Goal: Information Seeking & Learning: Compare options

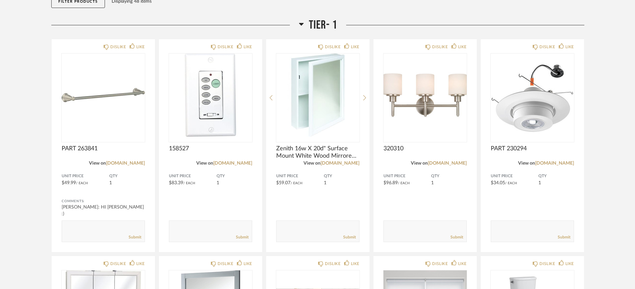
scroll to position [83, 0]
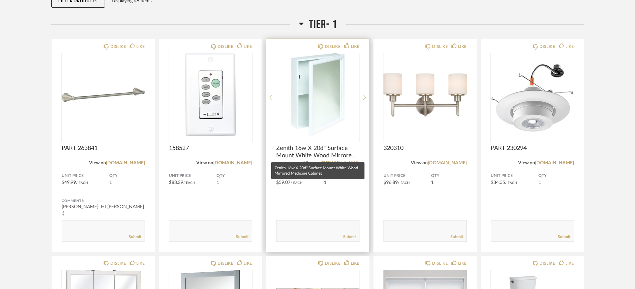
click at [316, 151] on span "Zenith 16w X 20d" Surface Mount White Wood Mirrored Medicine Cabinet" at bounding box center [317, 152] width 83 height 15
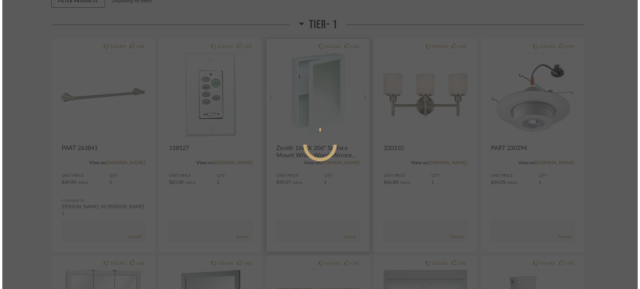
scroll to position [0, 0]
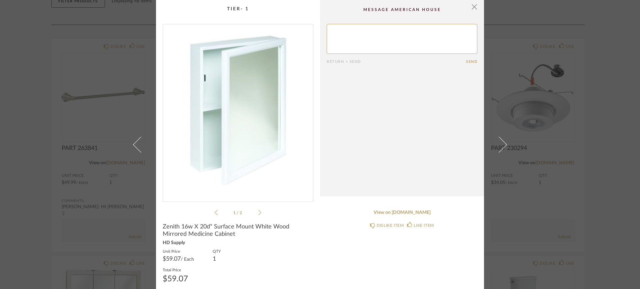
click at [259, 211] on div "1 / 2" at bounding box center [238, 120] width 151 height 193
click at [258, 212] on icon at bounding box center [259, 212] width 3 height 5
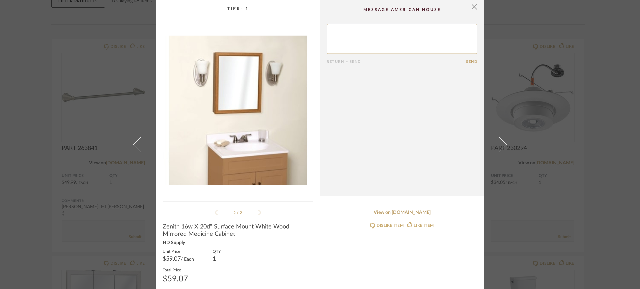
click at [210, 214] on div "2 / 2" at bounding box center [238, 120] width 151 height 193
click at [215, 214] on icon at bounding box center [216, 212] width 3 height 5
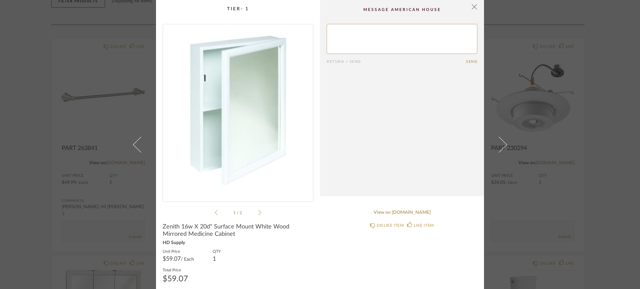
click at [169, 225] on span "Zenith 16w X 20d" Surface Mount White Wood Mirrored Medicine Cabinet" at bounding box center [238, 231] width 151 height 15
copy span "Zenith"
click at [404, 213] on link "View on [DOMAIN_NAME]" at bounding box center [401, 213] width 151 height 6
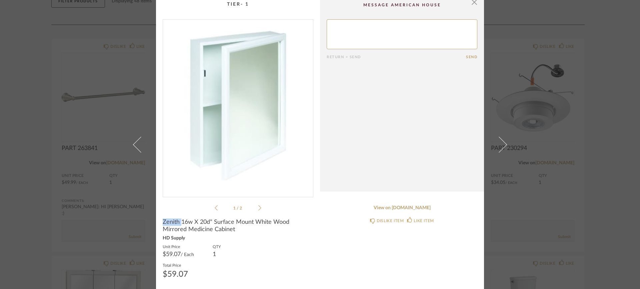
scroll to position [6, 0]
click at [470, 3] on span "button" at bounding box center [473, 0] width 13 height 13
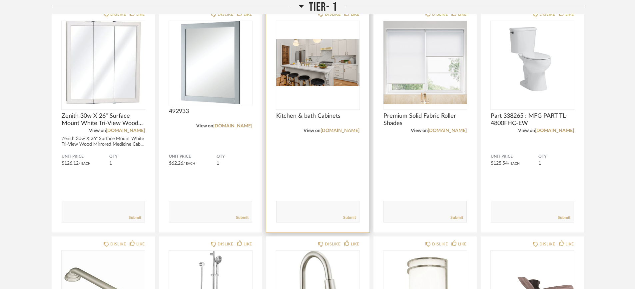
scroll to position [333, 0]
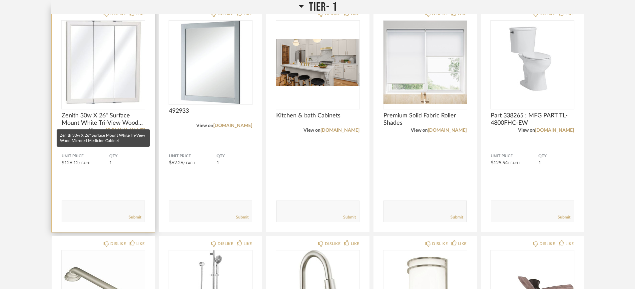
click at [82, 117] on span "Zenith 30w X 26" Surface Mount White Tri-View Wood Mirrored Medicine Cabinet" at bounding box center [103, 119] width 83 height 15
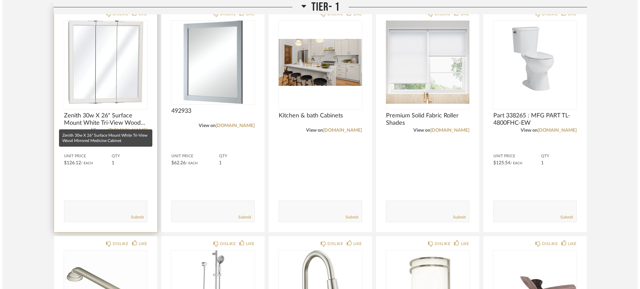
scroll to position [0, 0]
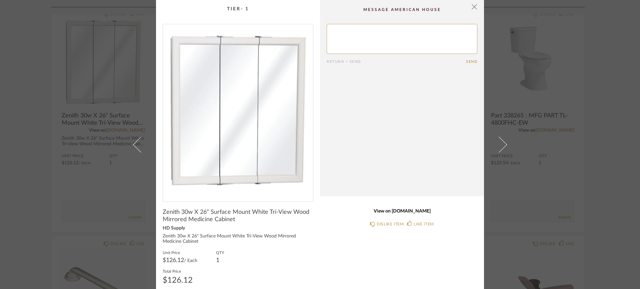
click at [391, 211] on link "View on [DOMAIN_NAME]" at bounding box center [401, 212] width 151 height 6
click at [474, 8] on span "button" at bounding box center [473, 6] width 13 height 13
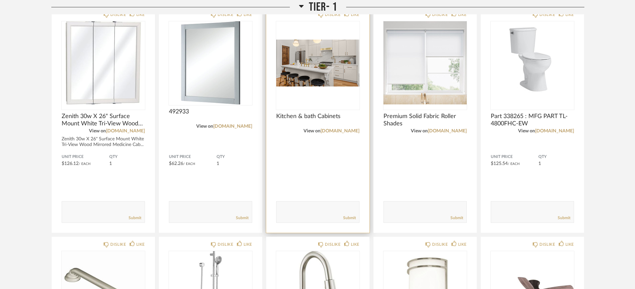
scroll to position [333, 0]
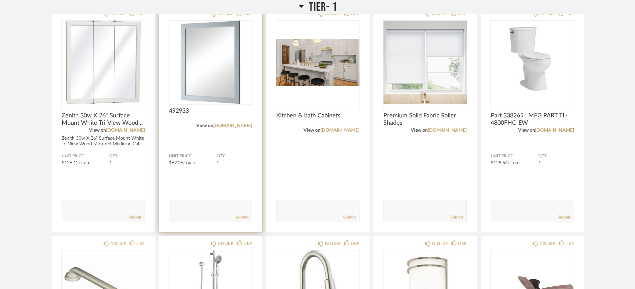
click at [192, 112] on span "492933" at bounding box center [210, 111] width 83 height 7
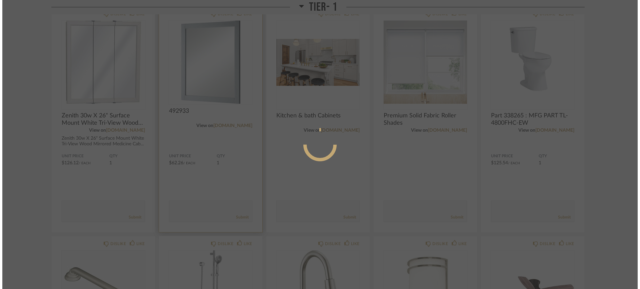
scroll to position [0, 0]
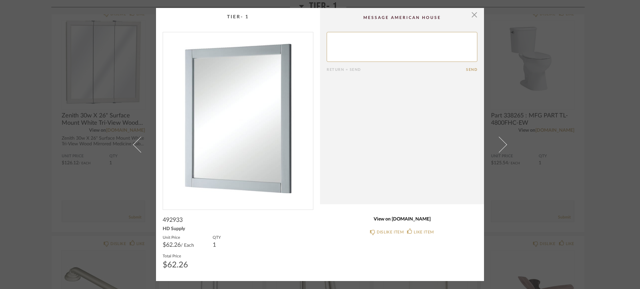
click at [387, 218] on link "View on [DOMAIN_NAME]" at bounding box center [401, 220] width 151 height 6
click at [475, 17] on cpp-summary-comments "Return = Send Send" at bounding box center [402, 106] width 164 height 197
click at [474, 15] on span "button" at bounding box center [473, 14] width 13 height 13
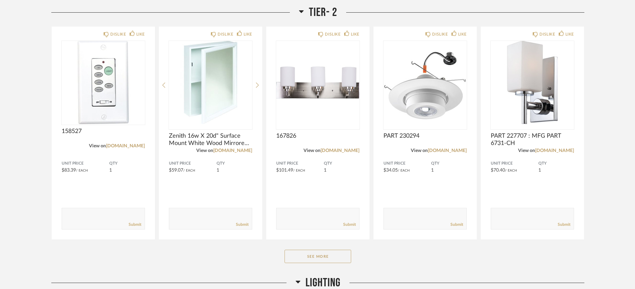
scroll to position [1041, 0]
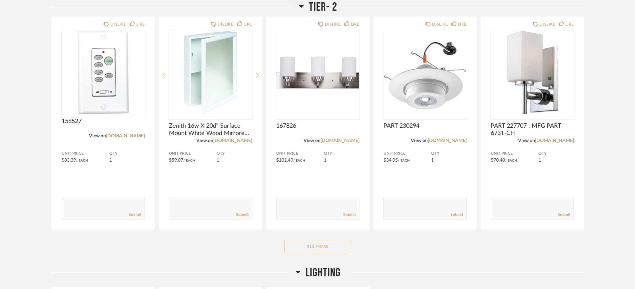
click at [326, 248] on button "See More" at bounding box center [317, 246] width 67 height 13
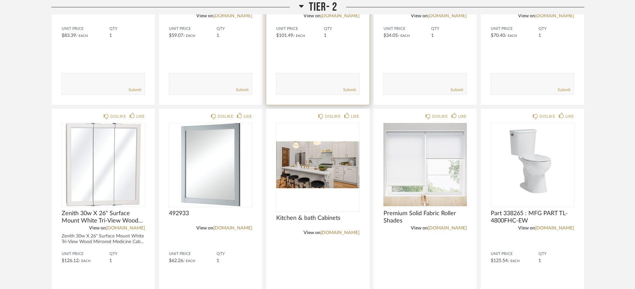
scroll to position [1124, 0]
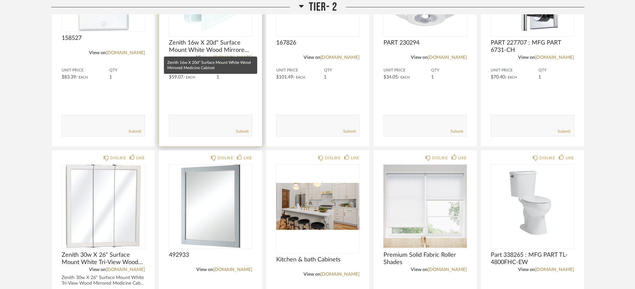
click at [216, 48] on span "Zenith 16w X 20d" Surface Mount White Wood Mirrored Medicine Cabinet" at bounding box center [210, 46] width 83 height 15
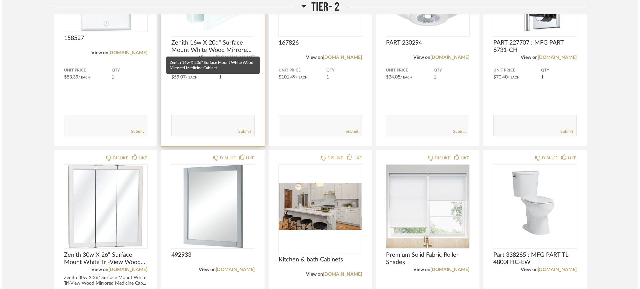
scroll to position [0, 0]
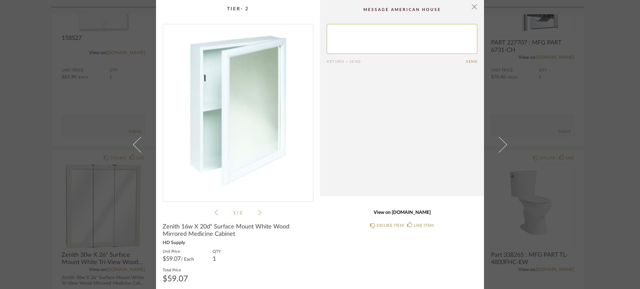
click at [406, 214] on link "View on [DOMAIN_NAME]" at bounding box center [401, 213] width 151 height 6
click at [469, 9] on span "button" at bounding box center [473, 6] width 13 height 13
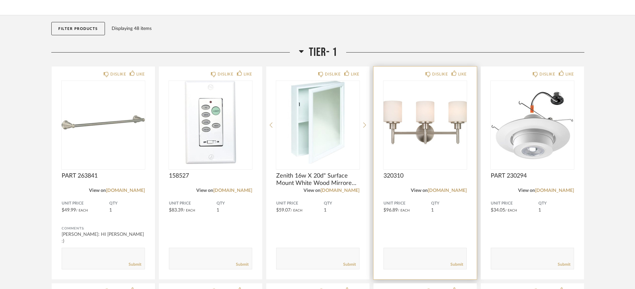
scroll to position [83, 0]
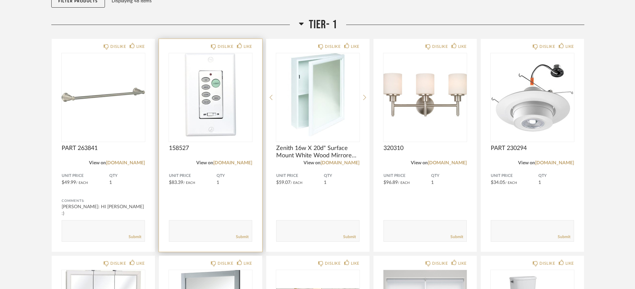
click at [215, 149] on span "158527" at bounding box center [210, 148] width 83 height 7
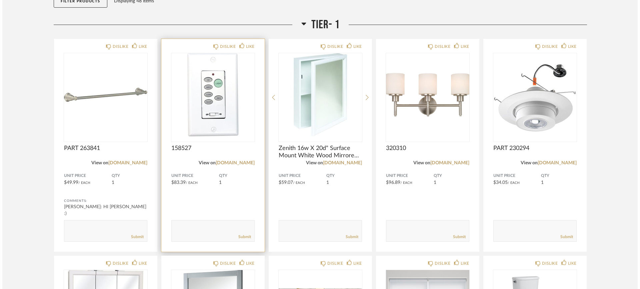
scroll to position [0, 0]
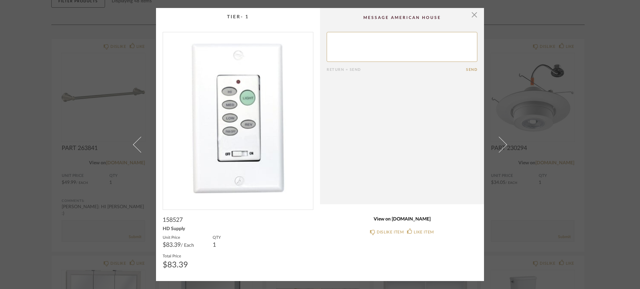
click at [393, 221] on link "View on [DOMAIN_NAME]" at bounding box center [401, 220] width 151 height 6
click at [468, 15] on span "button" at bounding box center [473, 14] width 13 height 13
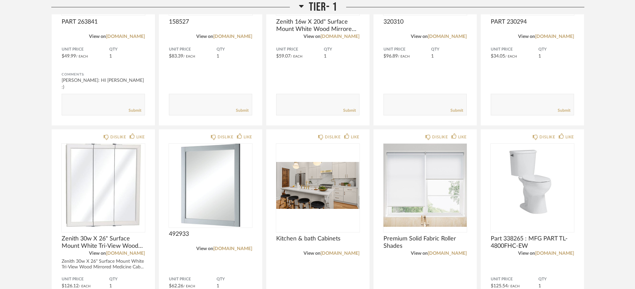
scroll to position [208, 0]
